Goal: Navigation & Orientation: Find specific page/section

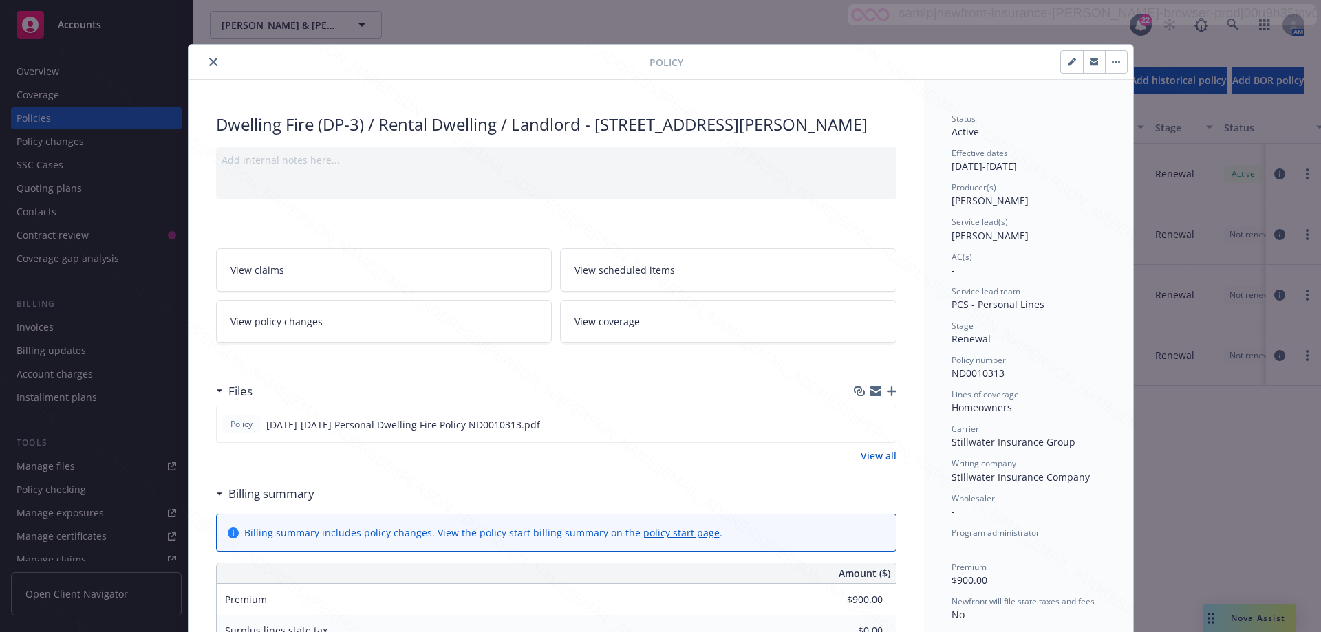
click at [41, 116] on div "Policy Dwelling Fire (DP-3) / Rental Dwelling / Landlord - [STREET_ADDRESS][PER…" at bounding box center [660, 316] width 1321 height 632
click at [33, 71] on div "Policy Dwelling Fire (DP-3) / Rental Dwelling / Landlord - [STREET_ADDRESS][PER…" at bounding box center [660, 316] width 1321 height 632
click at [205, 56] on button "close" at bounding box center [213, 62] width 17 height 17
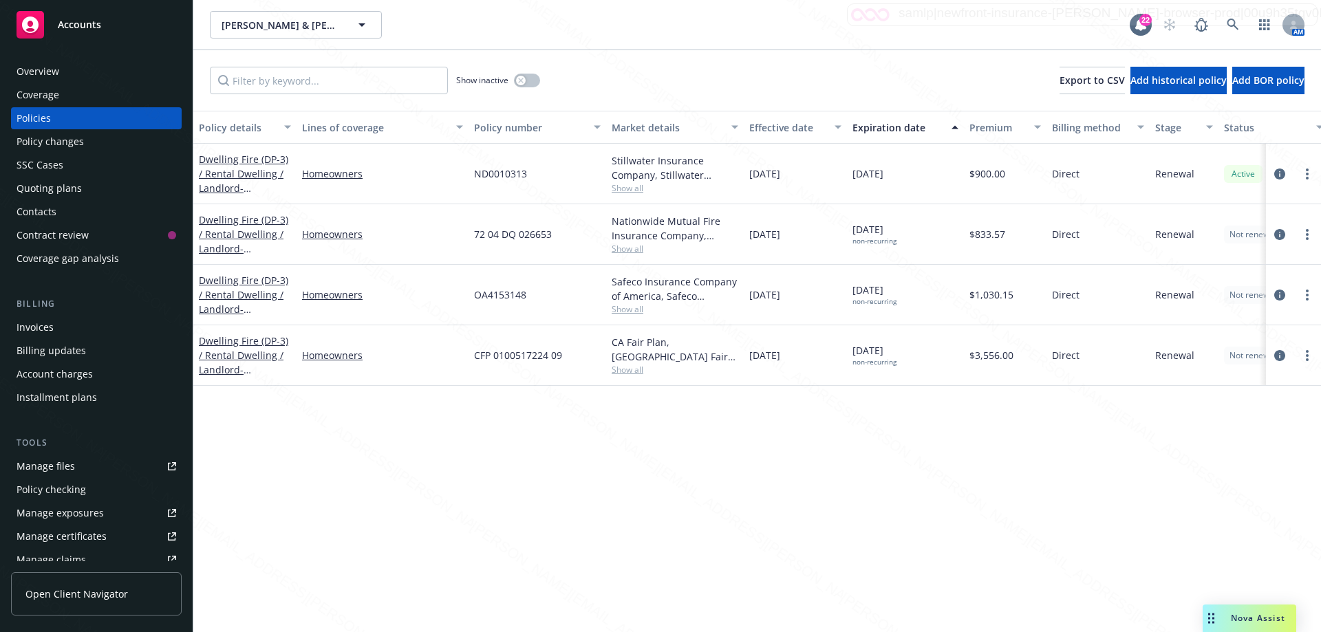
click at [69, 74] on div "Overview" at bounding box center [97, 72] width 160 height 22
